Goal: Task Accomplishment & Management: Use online tool/utility

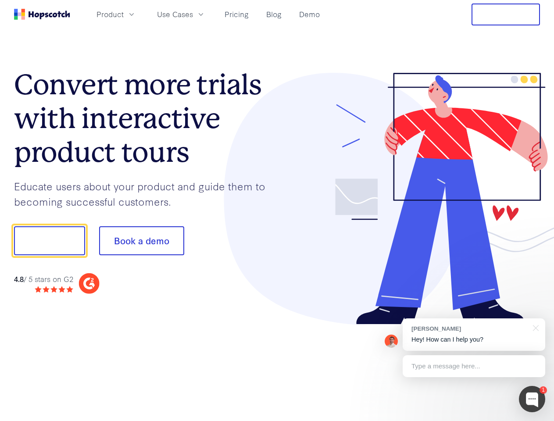
click at [277, 211] on div at bounding box center [408, 199] width 263 height 252
click at [124, 14] on span "Product" at bounding box center [110, 14] width 27 height 11
click at [193, 14] on span "Use Cases" at bounding box center [175, 14] width 36 height 11
click at [506, 14] on button "Free Trial" at bounding box center [506, 15] width 68 height 22
click at [49, 241] on button "Show me!" at bounding box center [49, 240] width 71 height 29
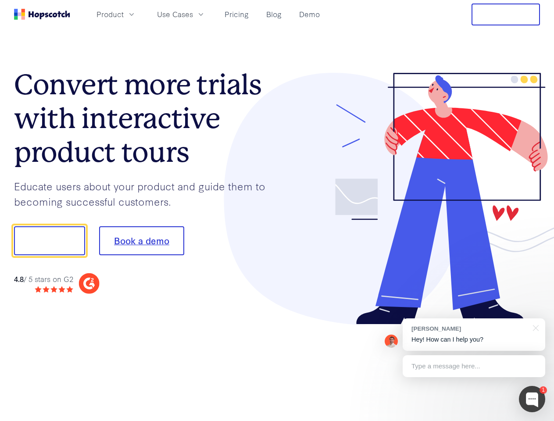
click at [141, 241] on button "Book a demo" at bounding box center [141, 240] width 85 height 29
click at [532, 399] on div at bounding box center [532, 399] width 26 height 26
click at [474, 335] on div "[PERSON_NAME] Hey! How can I help you?" at bounding box center [474, 335] width 143 height 32
click at [534, 327] on div at bounding box center [463, 239] width 165 height 293
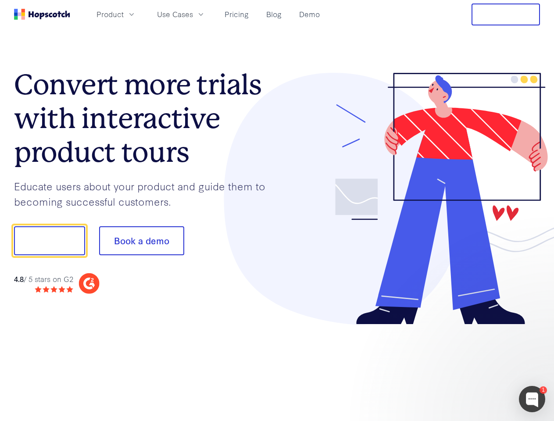
click at [474, 366] on div at bounding box center [463, 298] width 165 height 175
